Goal: Information Seeking & Learning: Learn about a topic

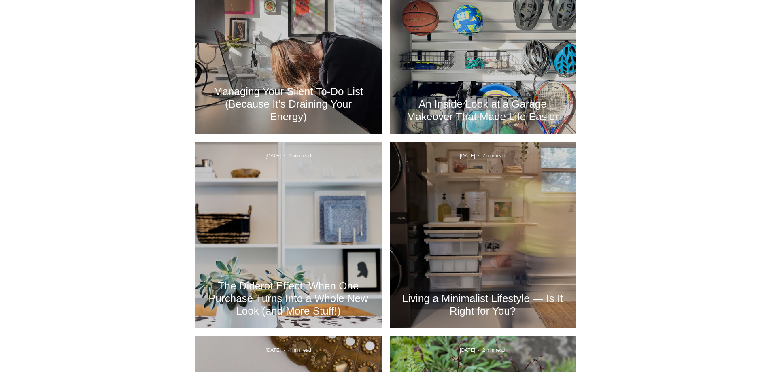
scroll to position [405, 0]
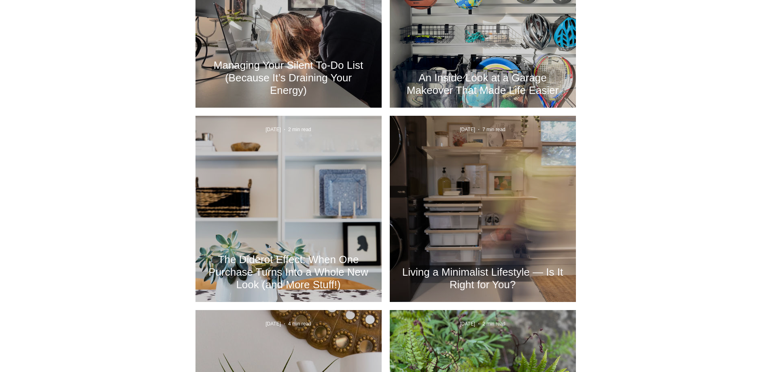
click at [476, 272] on h2 "Living a Minimalist Lifestyle — Is It Right for You?" at bounding box center [483, 278] width 162 height 25
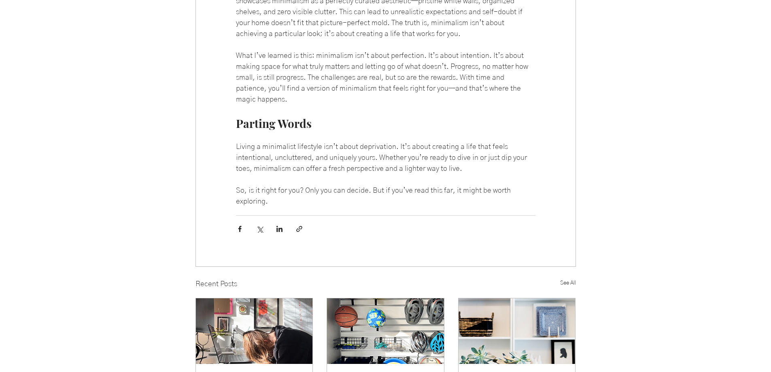
scroll to position [2591, 0]
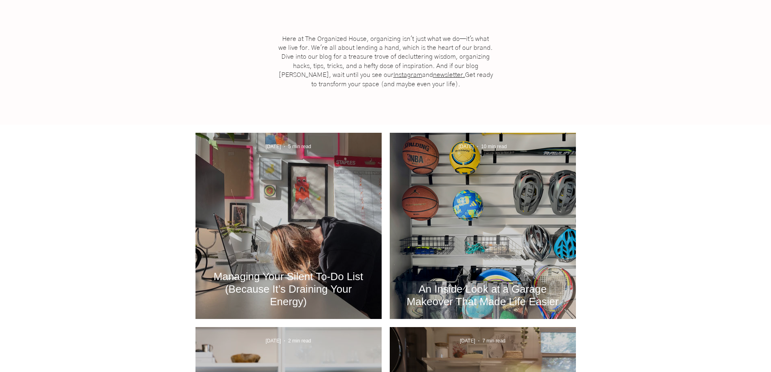
scroll to position [243, 0]
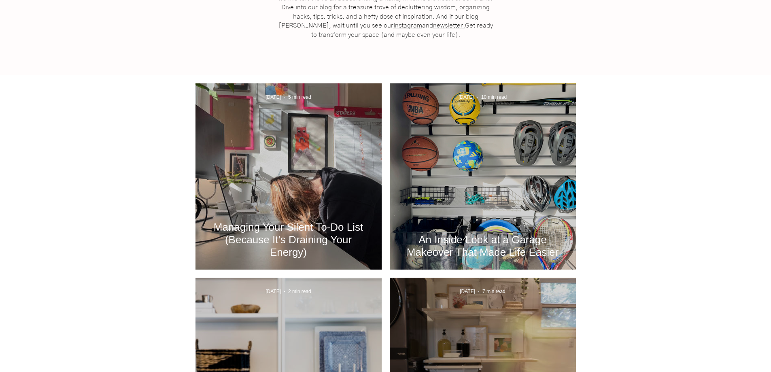
click at [294, 170] on div "Managing Your Silent To-Do List (Because It’s Draining Your Energy)" at bounding box center [288, 186] width 164 height 148
click at [291, 234] on h2 "Managing Your Silent To-Do List (Because It’s Draining Your Energy)" at bounding box center [289, 240] width 162 height 38
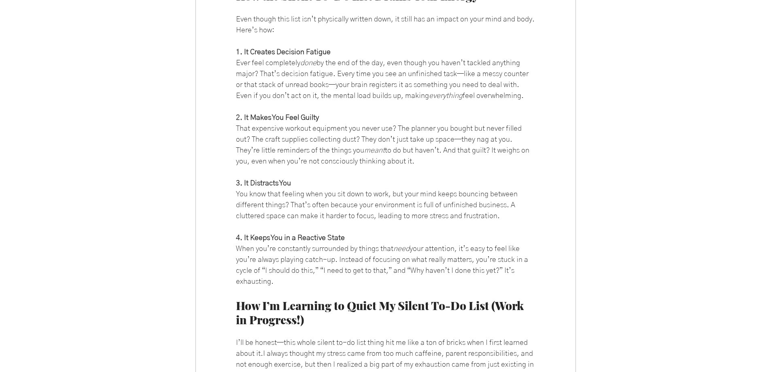
scroll to position [891, 0]
